Goal: Transaction & Acquisition: Purchase product/service

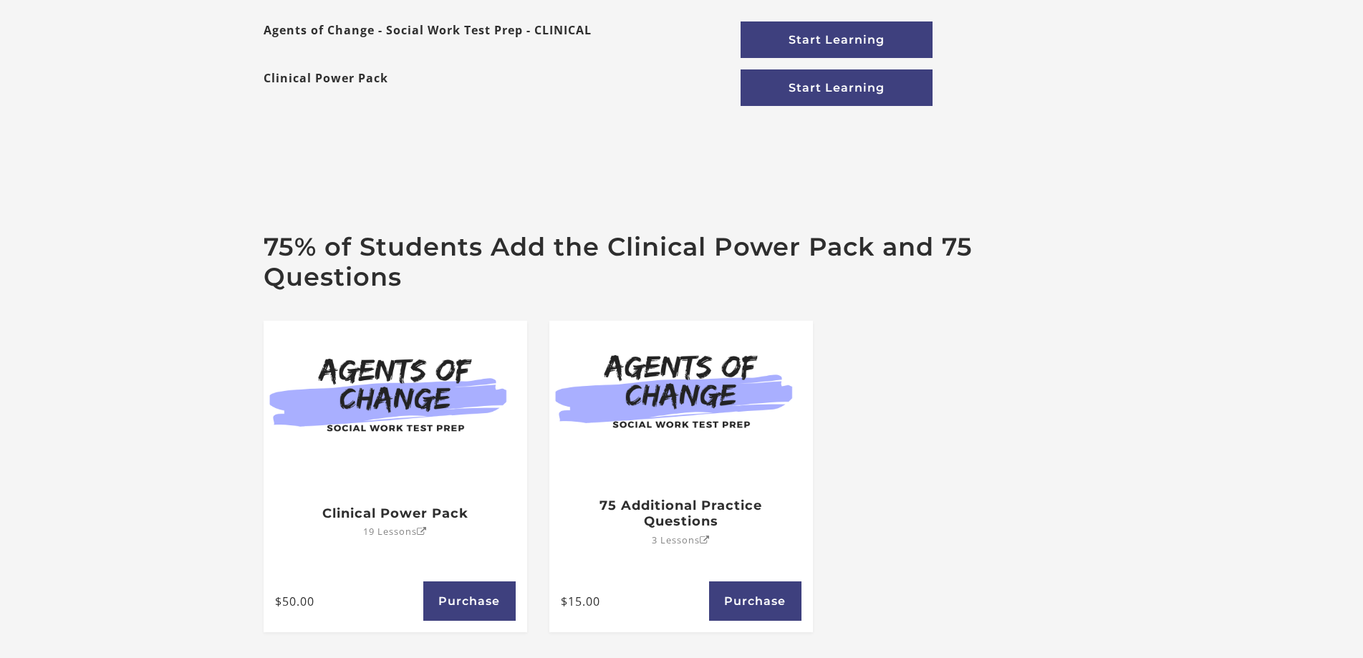
scroll to position [72, 0]
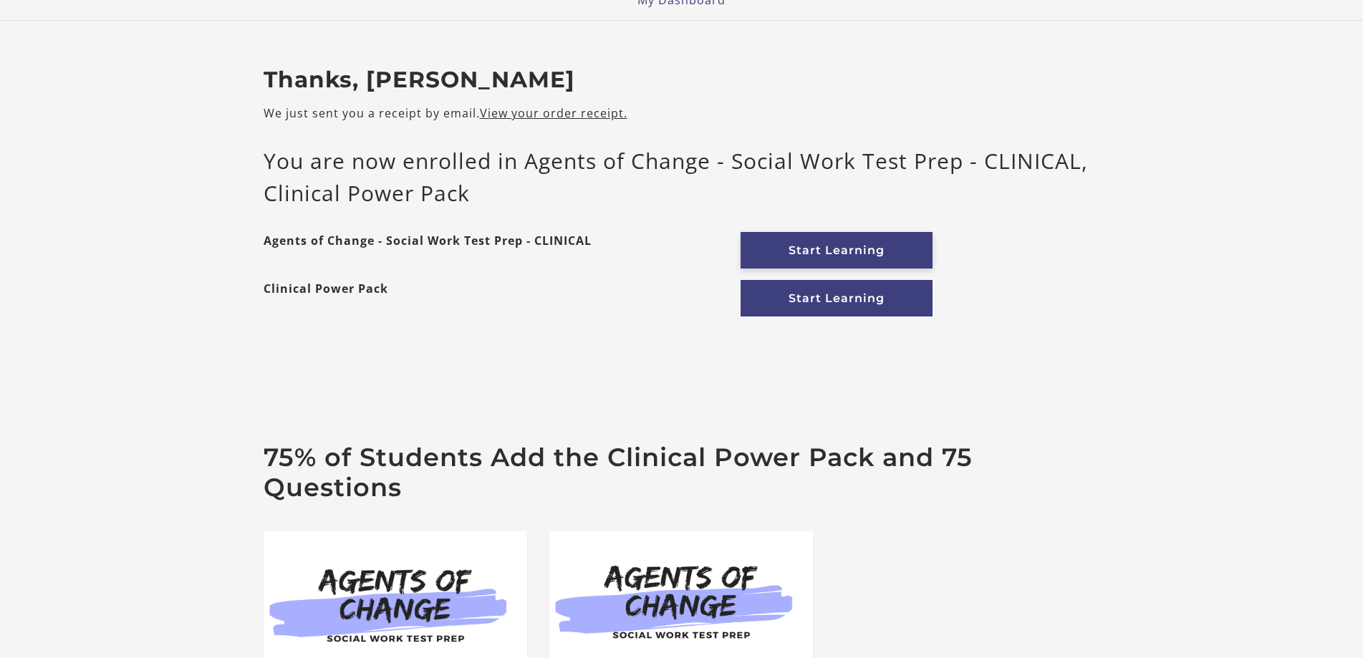
click at [850, 253] on link "Start Learning" at bounding box center [836, 250] width 192 height 37
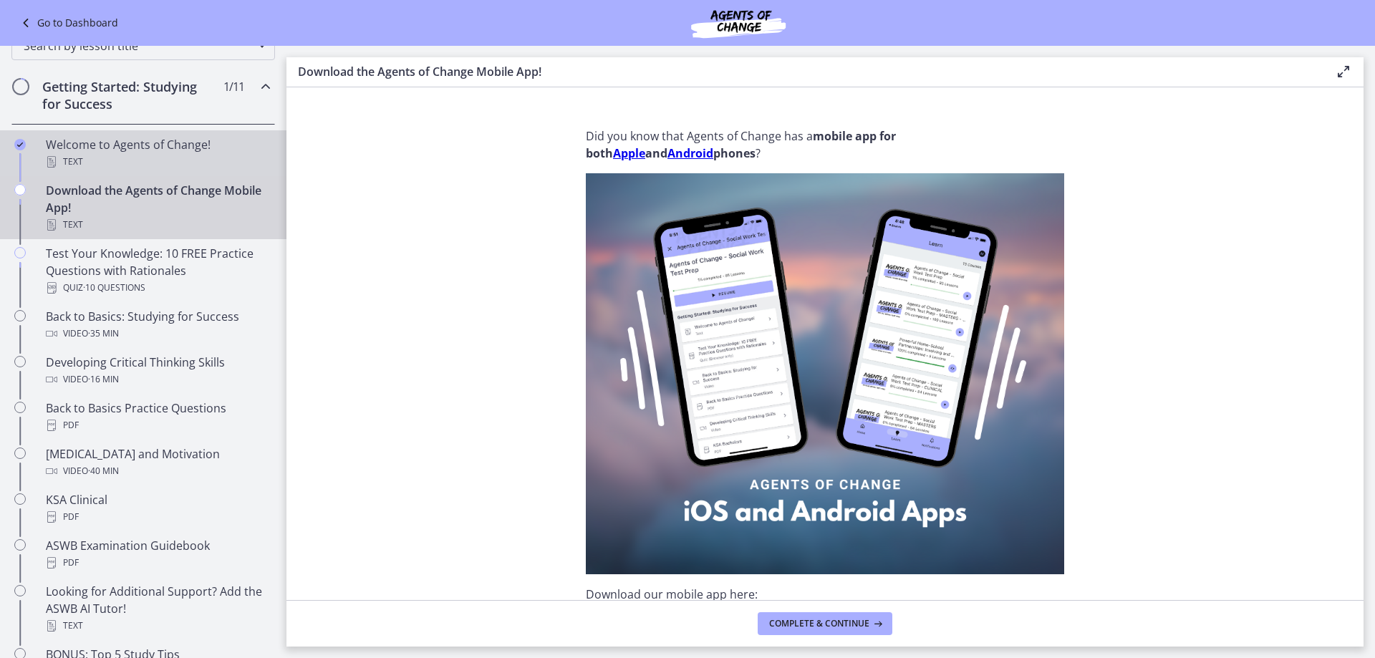
scroll to position [215, 0]
